Goal: Check status: Check status

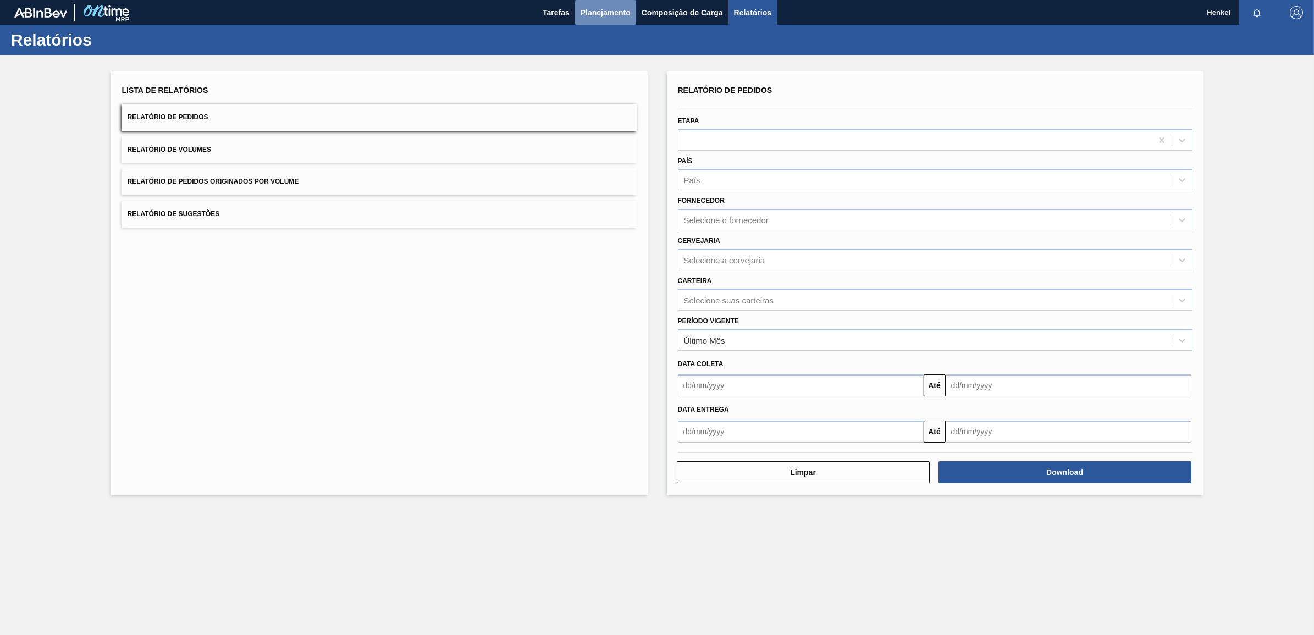
click at [610, 9] on span "Planejamento" at bounding box center [606, 12] width 50 height 13
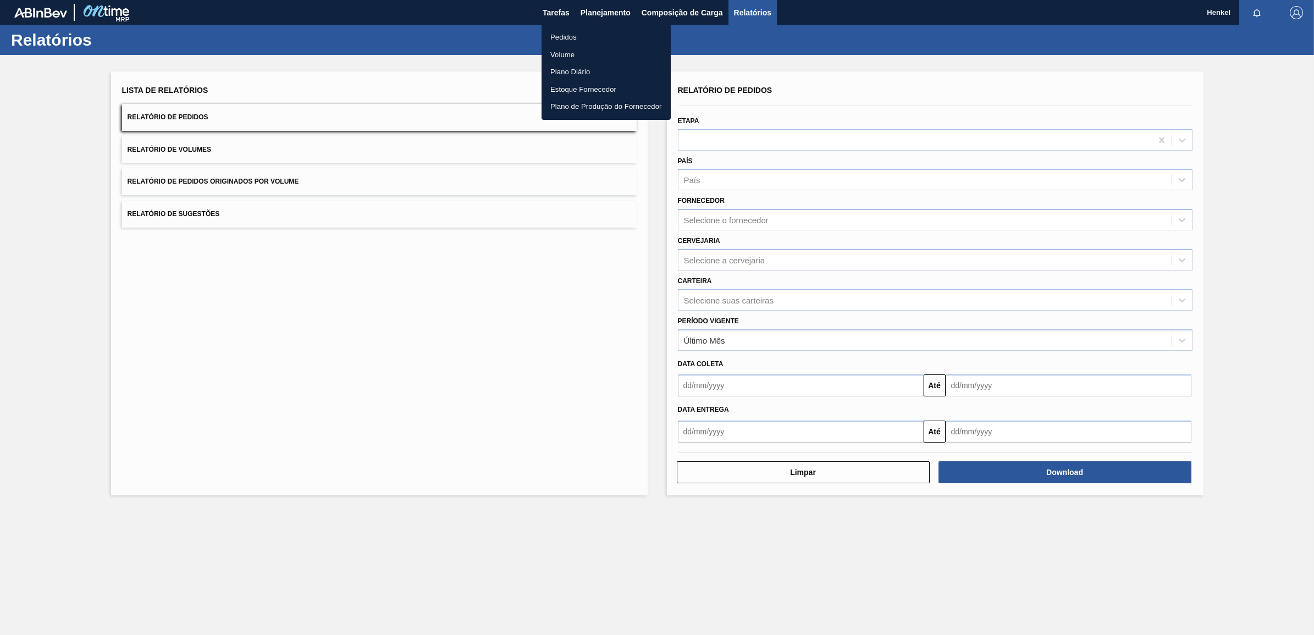
click at [562, 31] on li "Pedidos" at bounding box center [606, 38] width 129 height 18
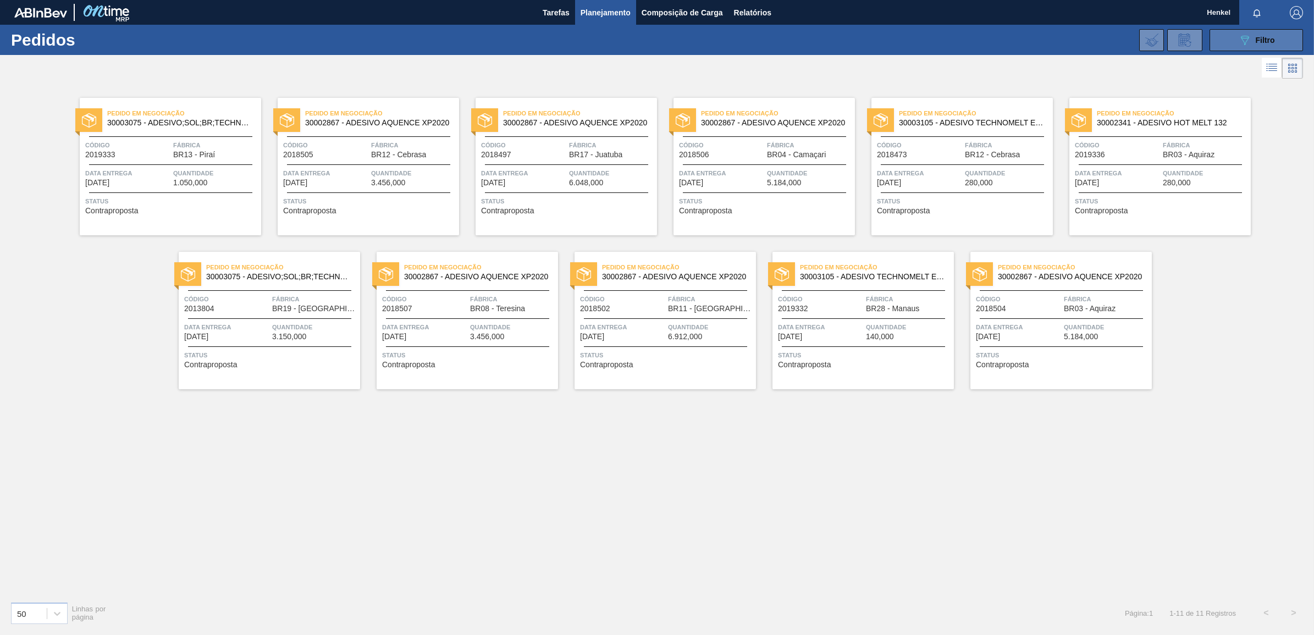
click at [1241, 34] on icon "089F7B8B-B2A5-4AFE-B5C0-19BA573D28AC" at bounding box center [1244, 40] width 13 height 13
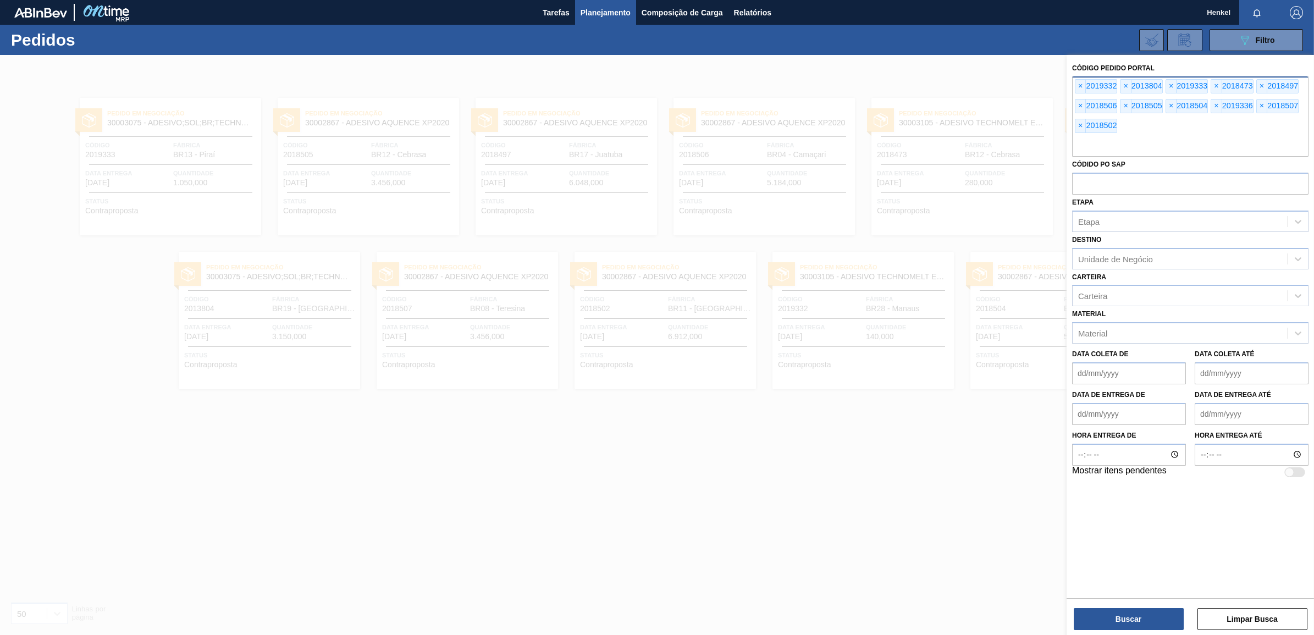
click at [1166, 129] on div "× 2019332 × 2013804 × 2019333 × 2018473 × 2018497 × 2018506 × 2018505 × 2018504…" at bounding box center [1190, 116] width 236 height 80
paste input "2013803"
type input "2013803"
click at [1118, 620] on button "Buscar" at bounding box center [1129, 619] width 110 height 22
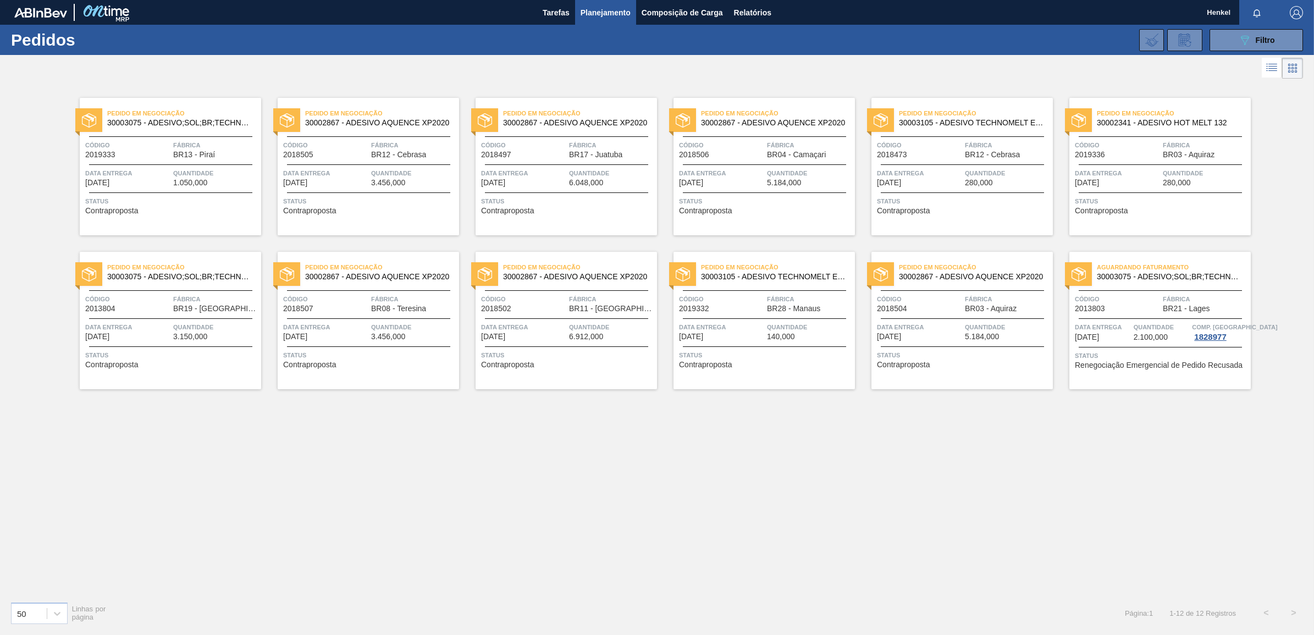
click at [1134, 318] on div at bounding box center [1160, 318] width 163 height 1
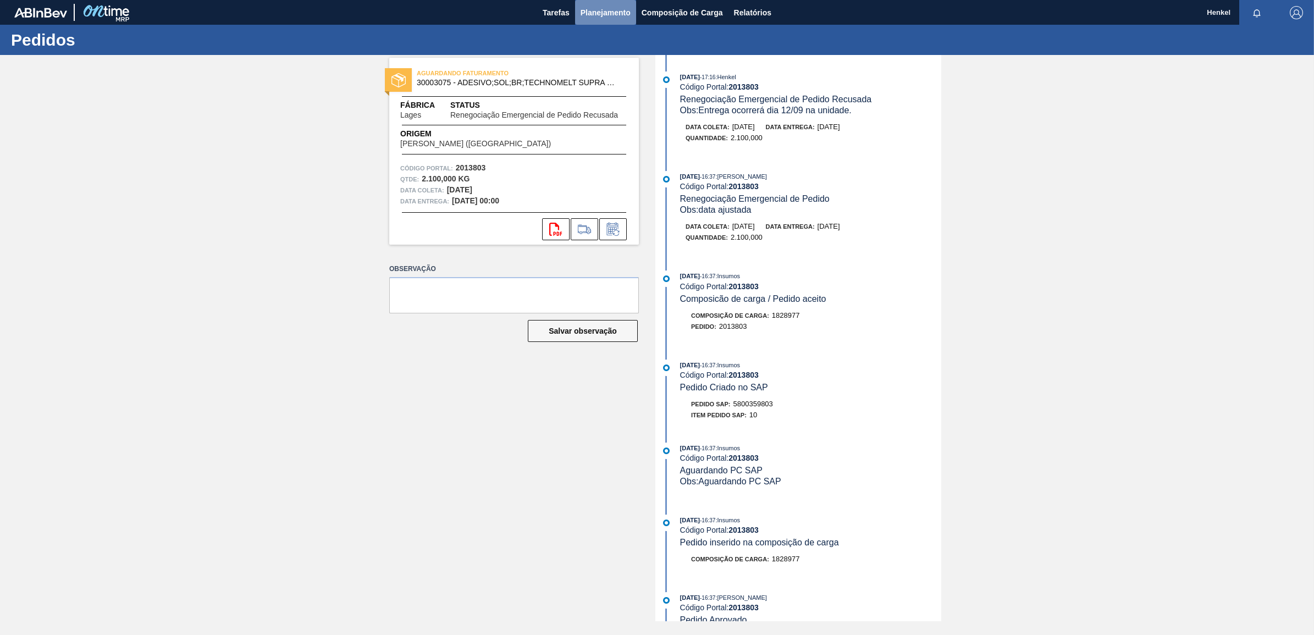
click at [590, 11] on span "Planejamento" at bounding box center [606, 12] width 50 height 13
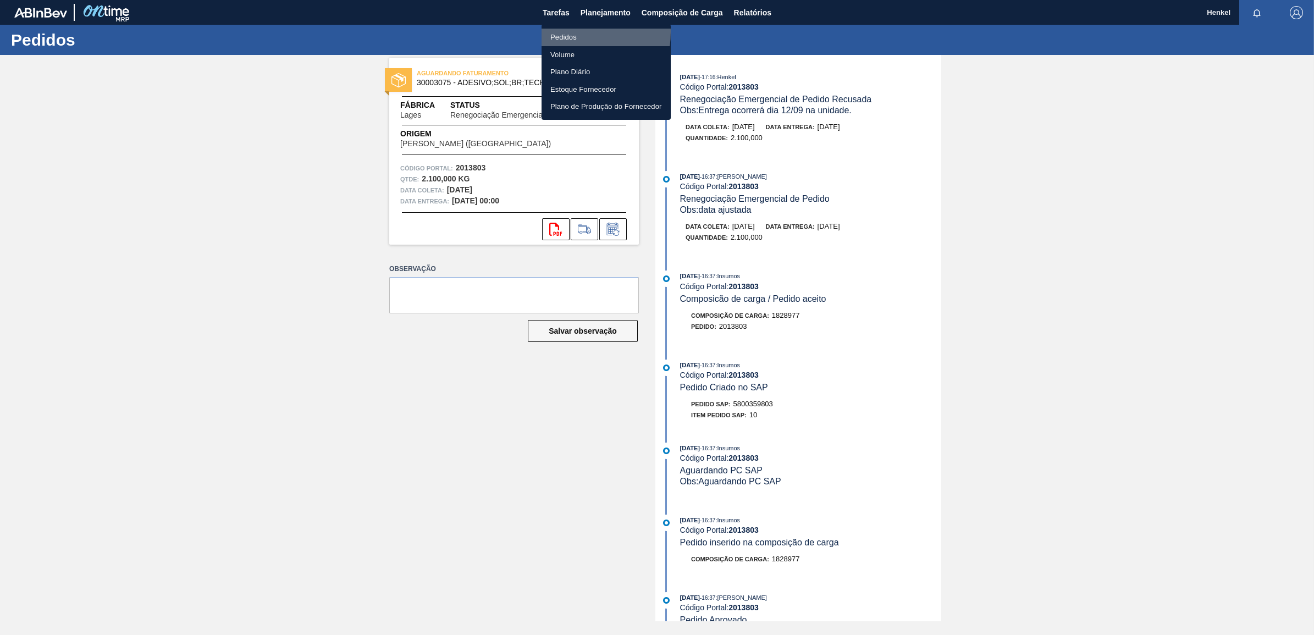
click at [562, 32] on li "Pedidos" at bounding box center [606, 38] width 129 height 18
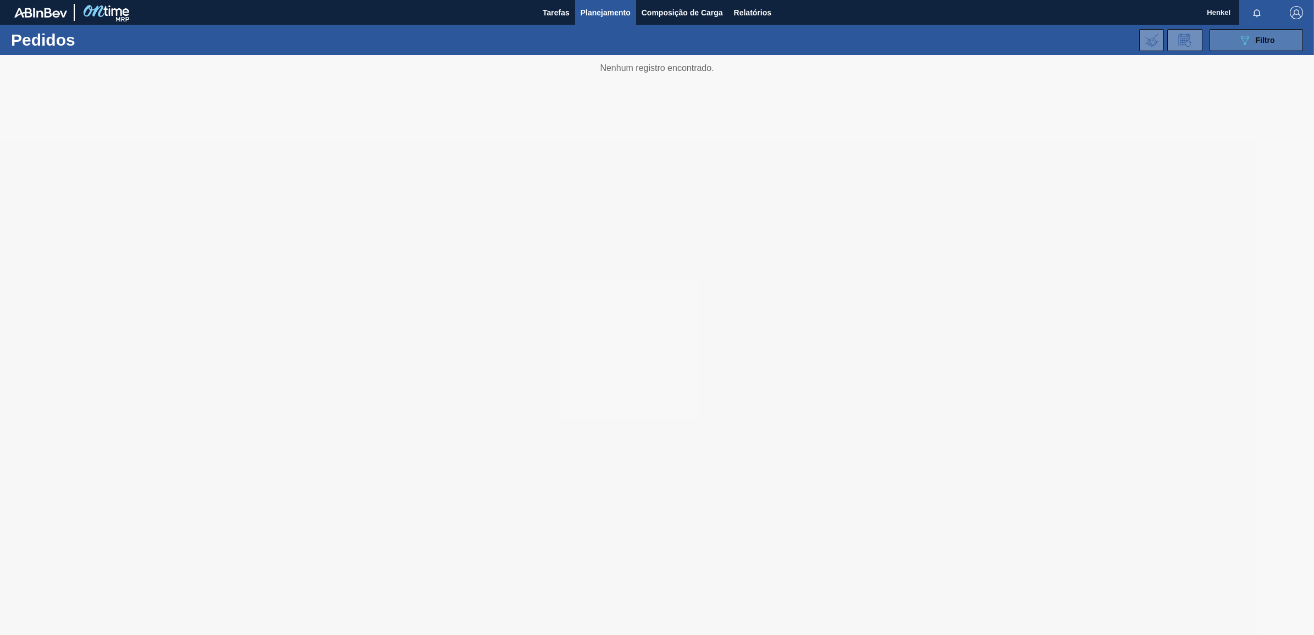
click at [1272, 45] on div "089F7B8B-B2A5-4AFE-B5C0-19BA573D28AC Filtro" at bounding box center [1256, 40] width 37 height 13
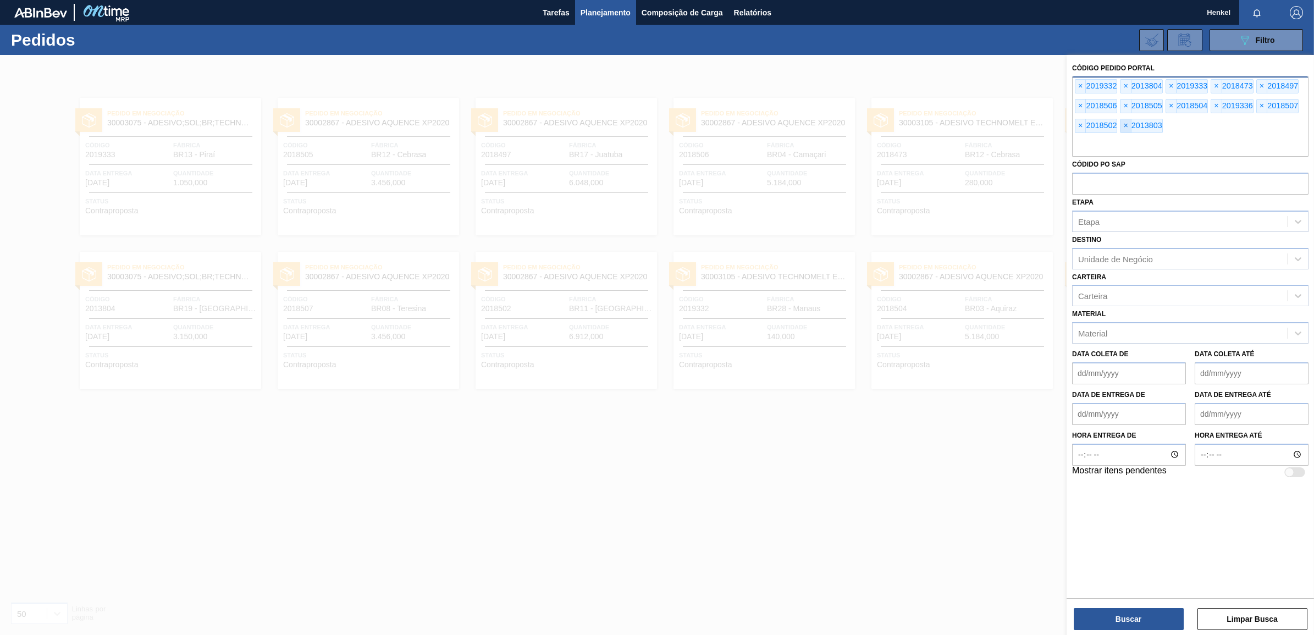
click at [1125, 125] on span "×" at bounding box center [1126, 125] width 10 height 13
paste input "2017668"
type input "2017668"
click at [1087, 623] on button "Buscar" at bounding box center [1129, 619] width 110 height 22
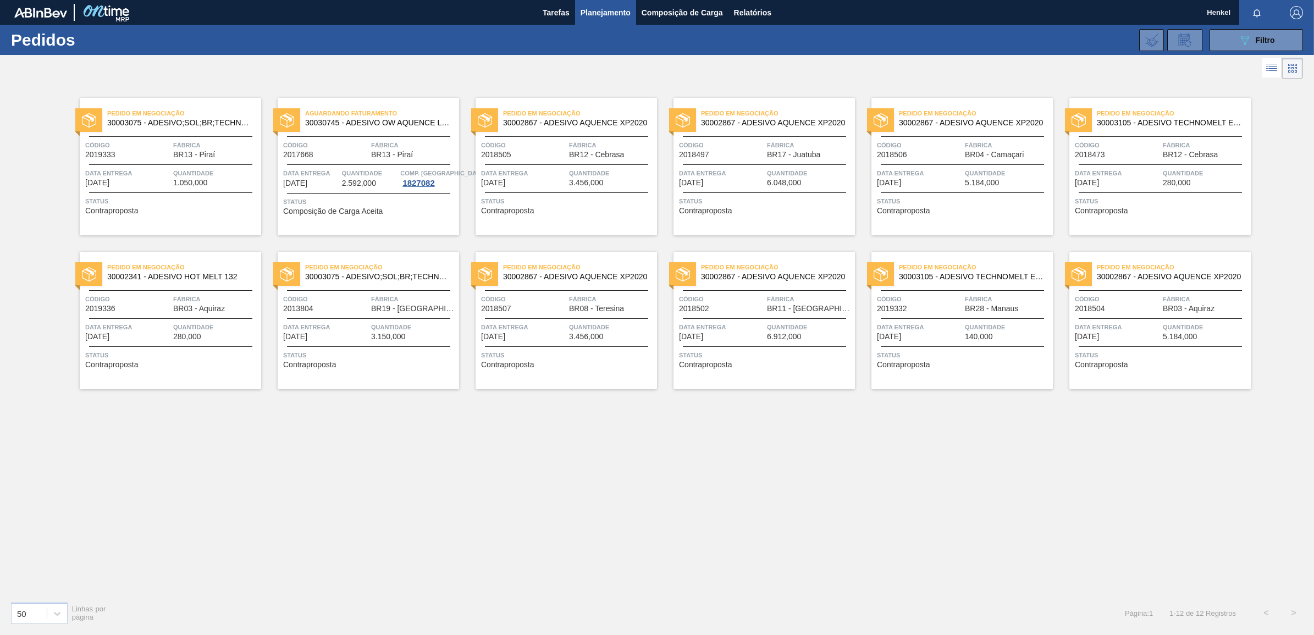
click at [362, 161] on div "Aguardando Faturamento 30030745 - ADESIVO OW AQUENCE LG 30 MCR Código 2017668 F…" at bounding box center [368, 166] width 181 height 137
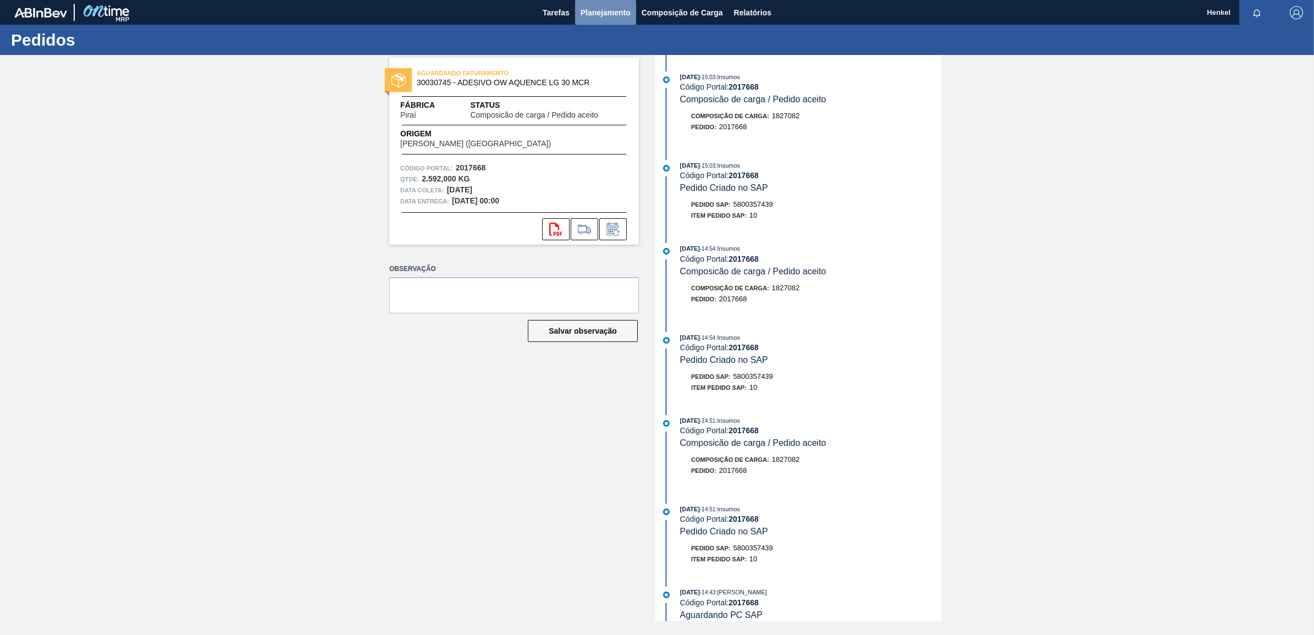
click at [608, 12] on span "Planejamento" at bounding box center [606, 12] width 50 height 13
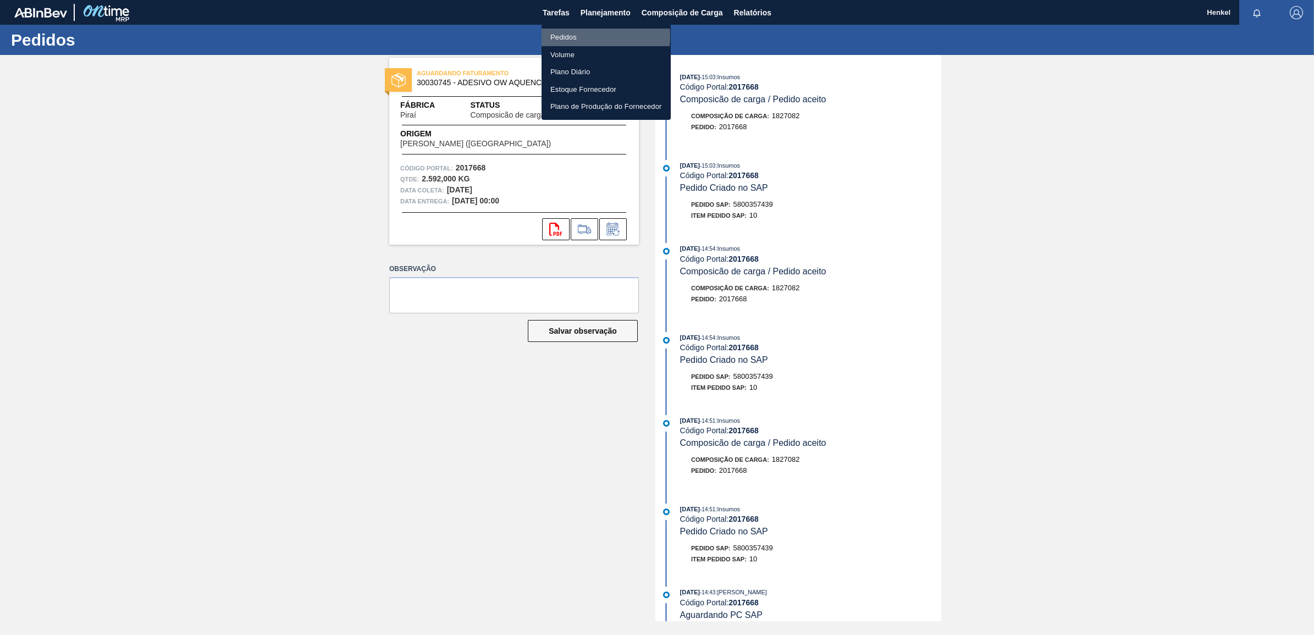
drag, startPoint x: 575, startPoint y: 36, endPoint x: 577, endPoint y: 41, distance: 6.1
click at [573, 34] on li "Pedidos" at bounding box center [606, 38] width 129 height 18
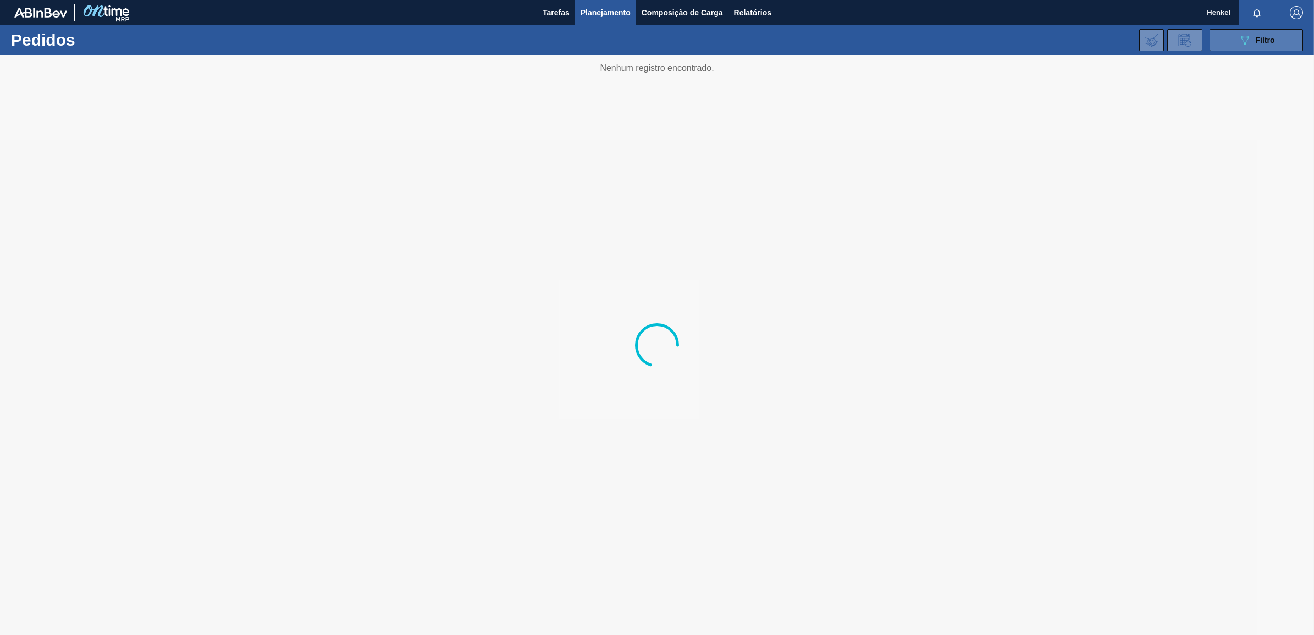
click at [1254, 34] on div "089F7B8B-B2A5-4AFE-B5C0-19BA573D28AC Filtro" at bounding box center [1256, 40] width 37 height 13
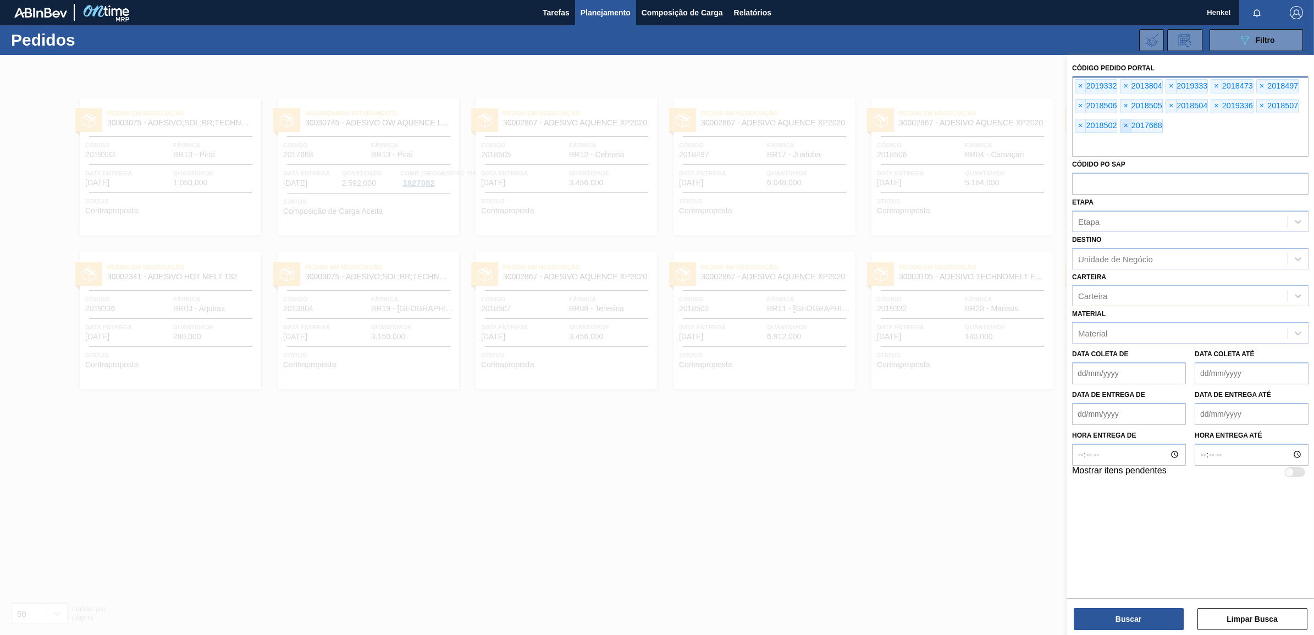
click at [1125, 125] on span "×" at bounding box center [1126, 125] width 10 height 13
paste input "2018483"
type input "2018483"
click at [1125, 620] on button "Buscar" at bounding box center [1129, 619] width 110 height 22
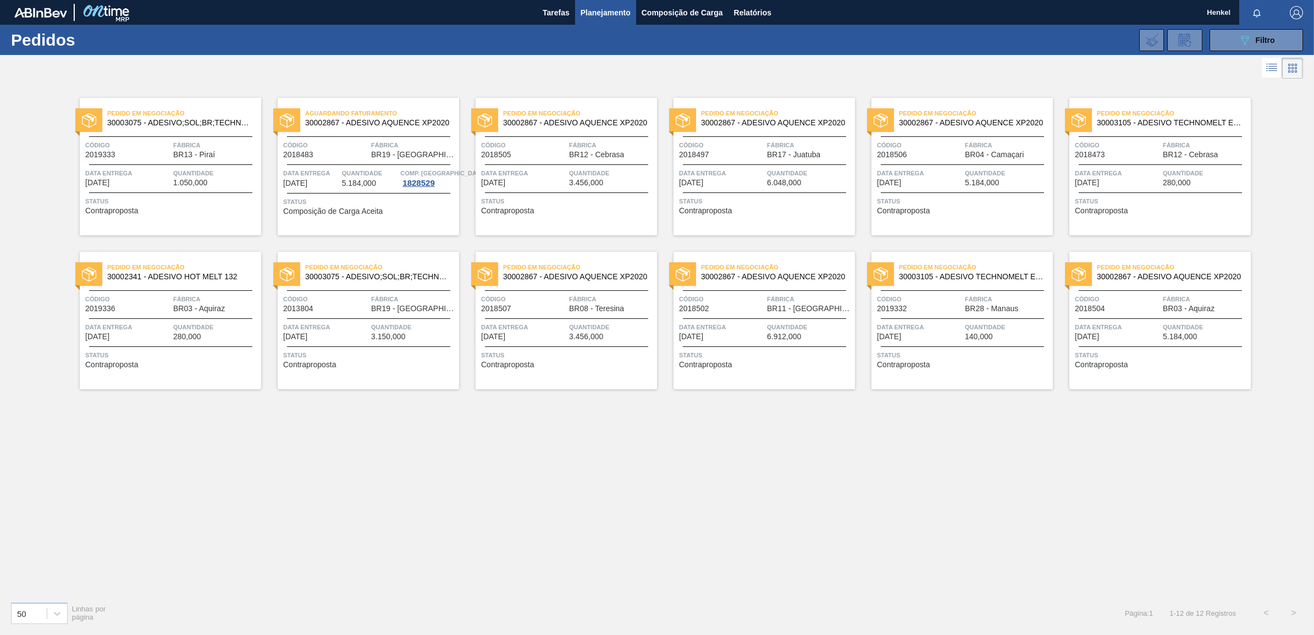
click at [370, 163] on div "Aguardando Faturamento 30002867 - ADESIVO AQUENCE XP2020 Código 2018483 Fábrica…" at bounding box center [368, 166] width 181 height 137
